Goal: Find specific page/section: Find specific page/section

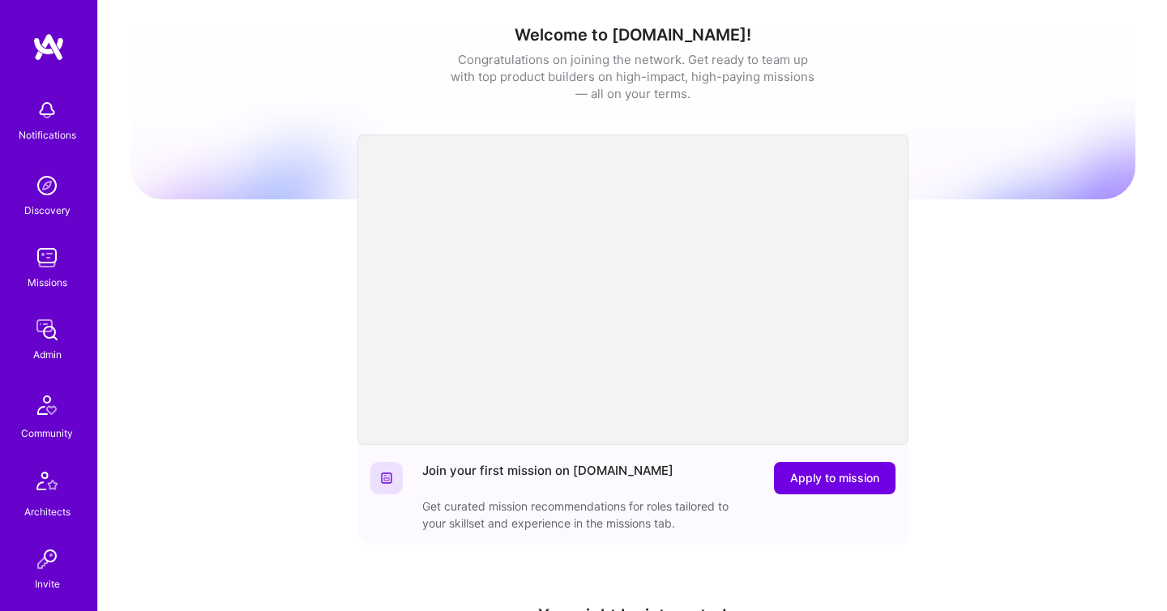
click at [42, 343] on img at bounding box center [47, 330] width 32 height 32
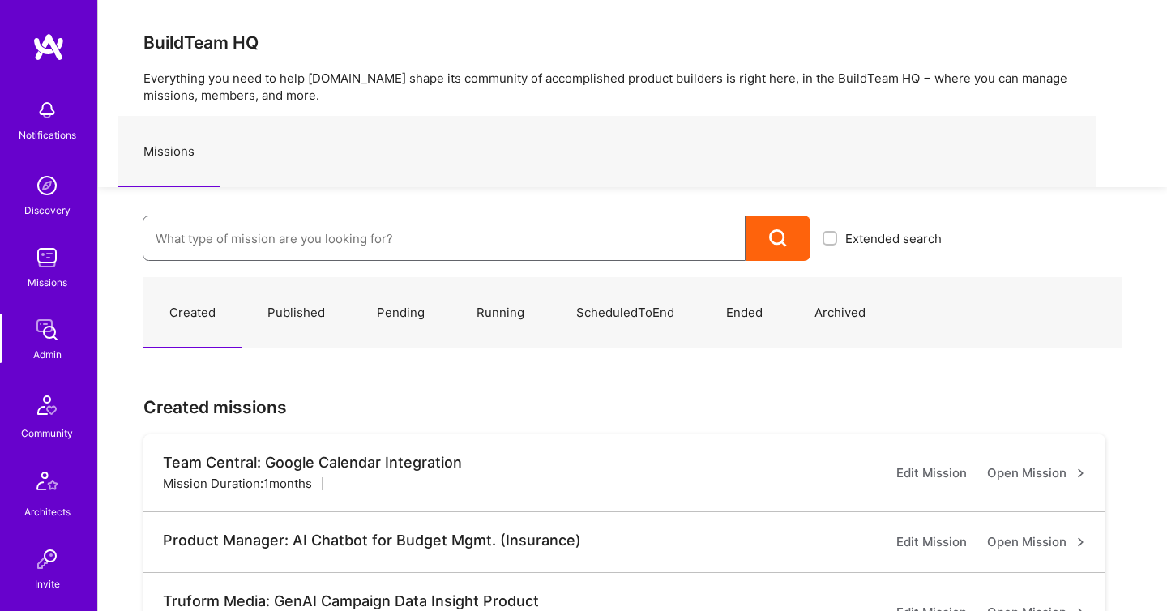
click at [205, 246] on input at bounding box center [444, 238] width 577 height 41
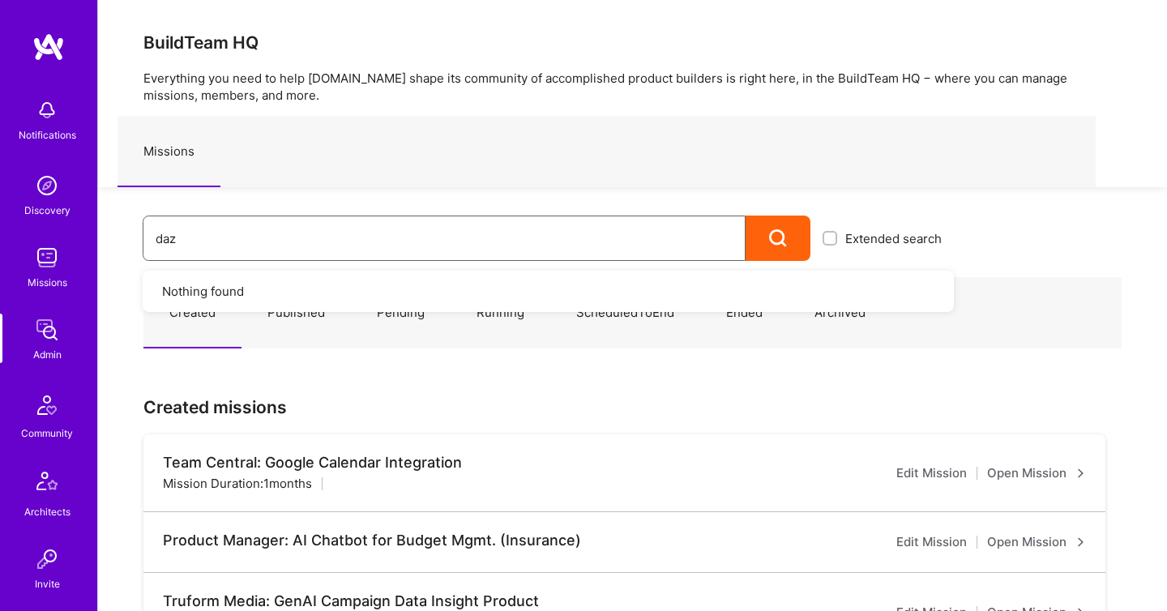
type input "dazn"
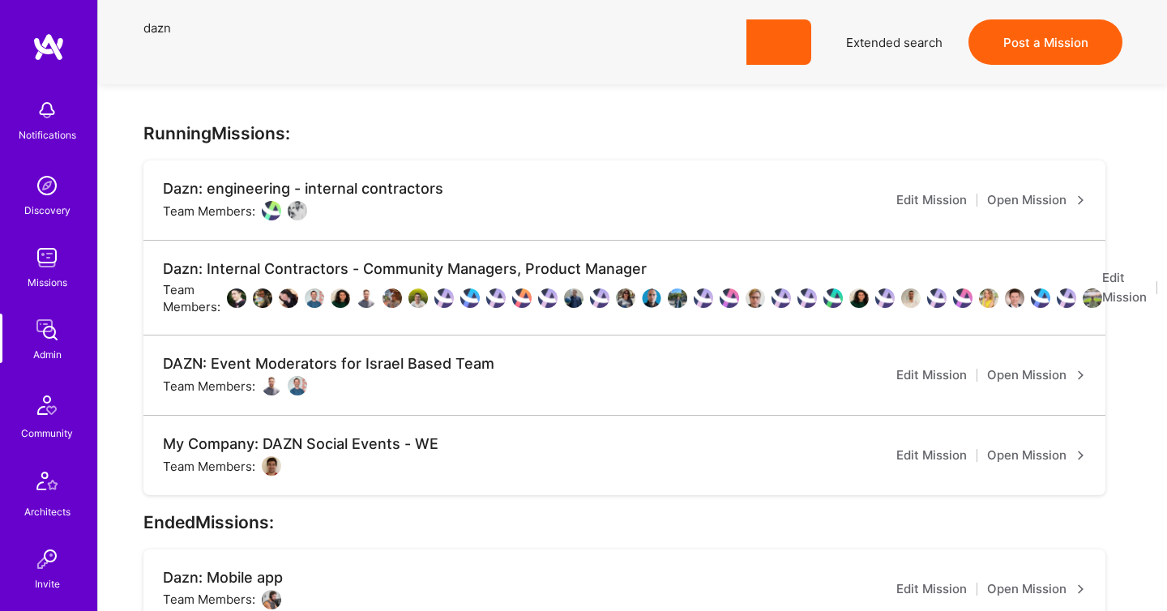
scroll to position [198, 0]
